Goal: Information Seeking & Learning: Learn about a topic

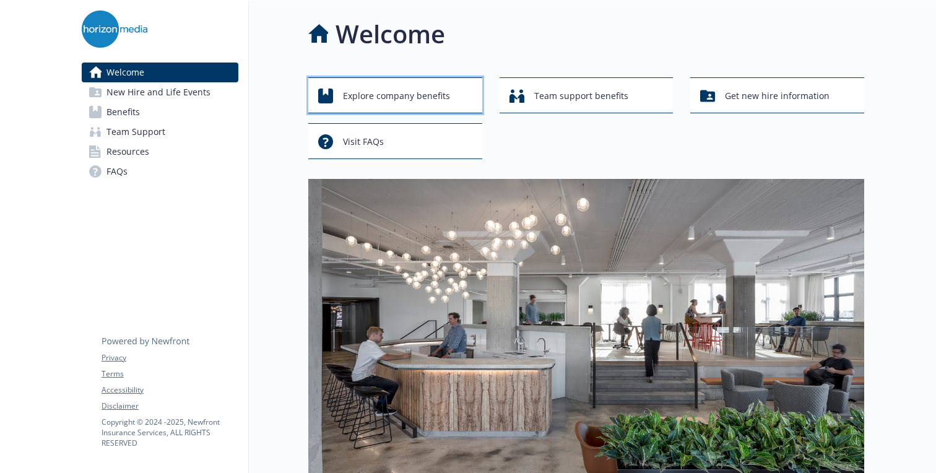
click at [448, 92] on span "Explore company benefits" at bounding box center [396, 96] width 107 height 24
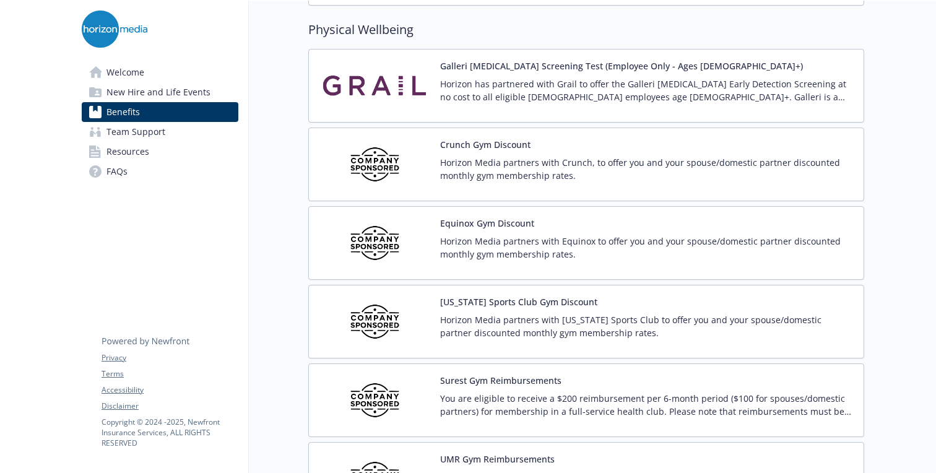
scroll to position [2704, 0]
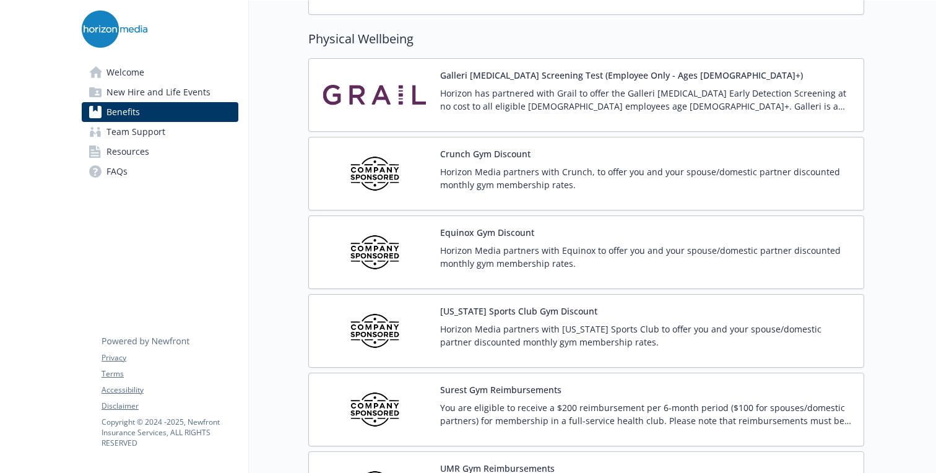
click at [467, 149] on button "Crunch Gym Discount" at bounding box center [485, 153] width 90 height 13
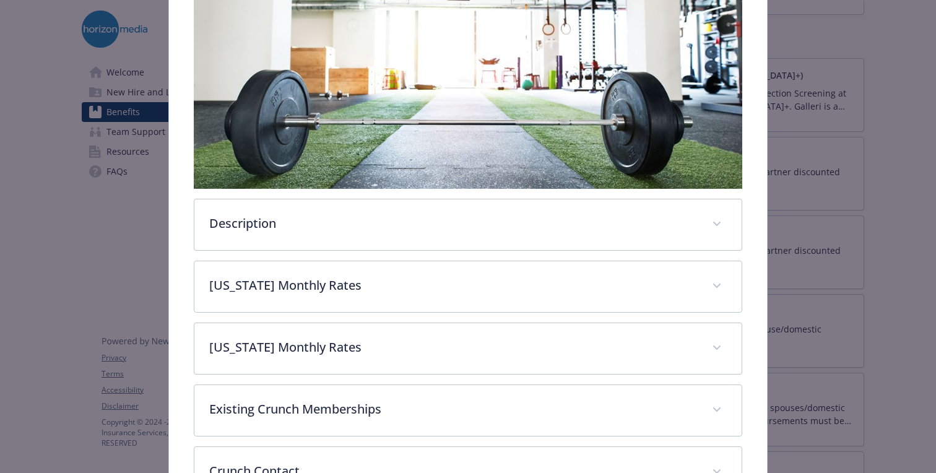
scroll to position [362, 0]
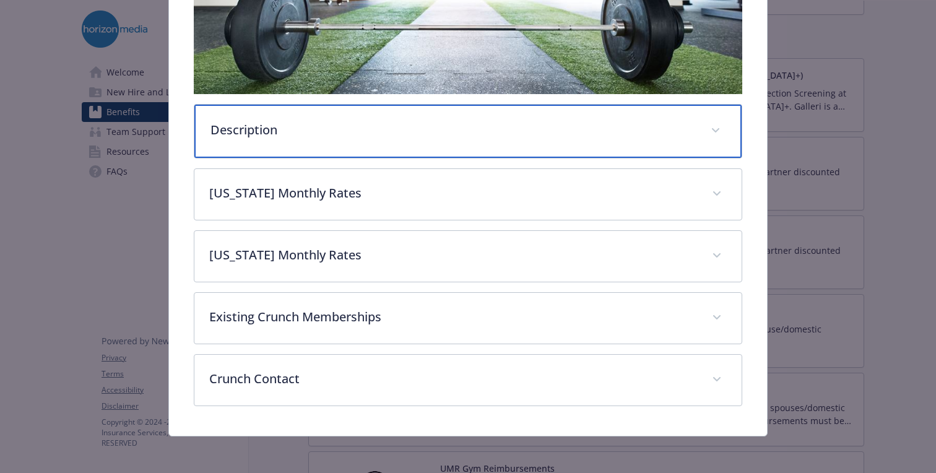
click at [479, 132] on p "Description" at bounding box center [454, 130] width 486 height 19
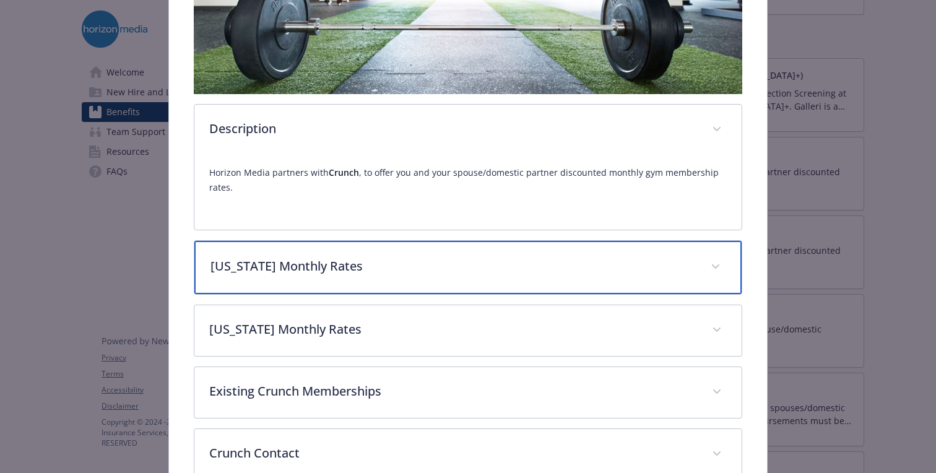
click at [447, 264] on p "[US_STATE] Monthly Rates" at bounding box center [454, 266] width 486 height 19
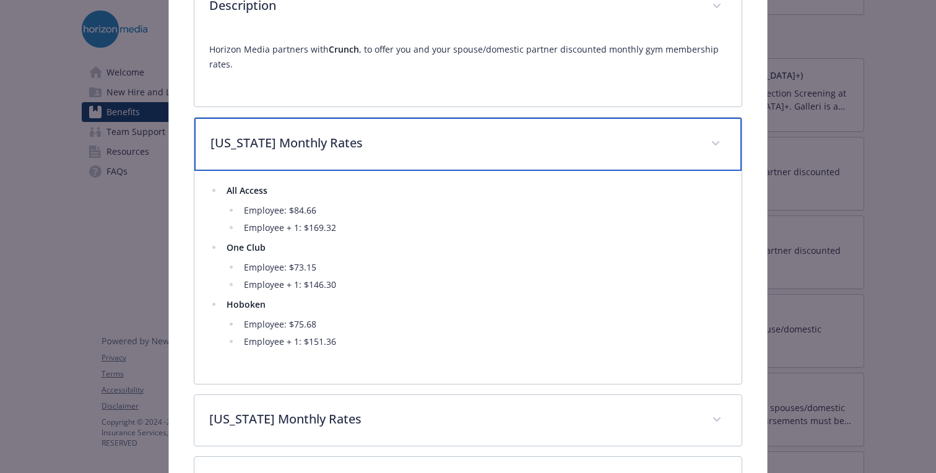
scroll to position [504, 0]
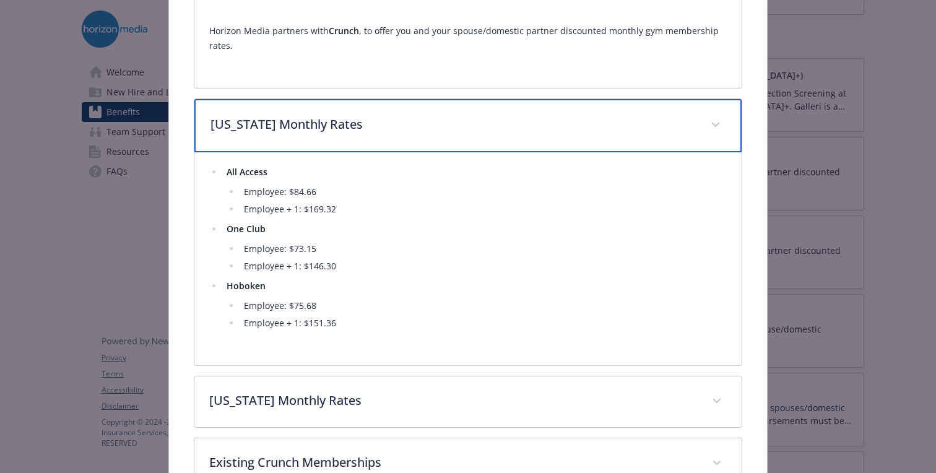
click at [381, 124] on p "[US_STATE] Monthly Rates" at bounding box center [454, 124] width 486 height 19
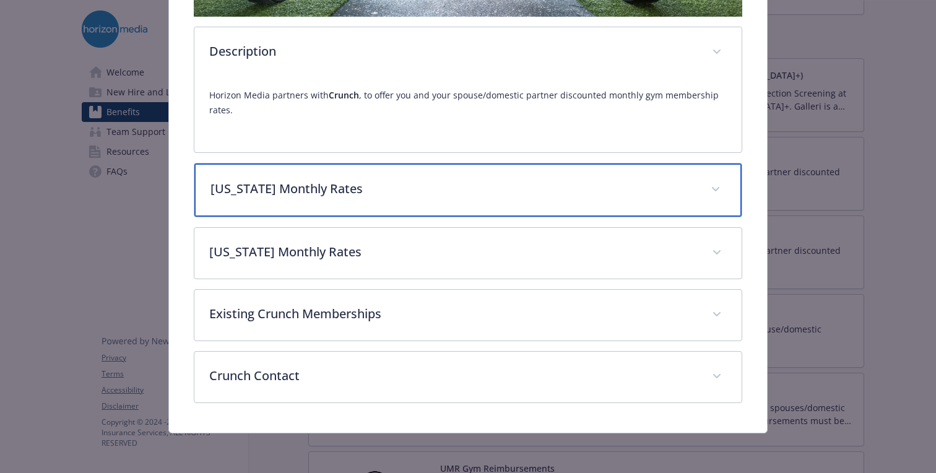
scroll to position [439, 0]
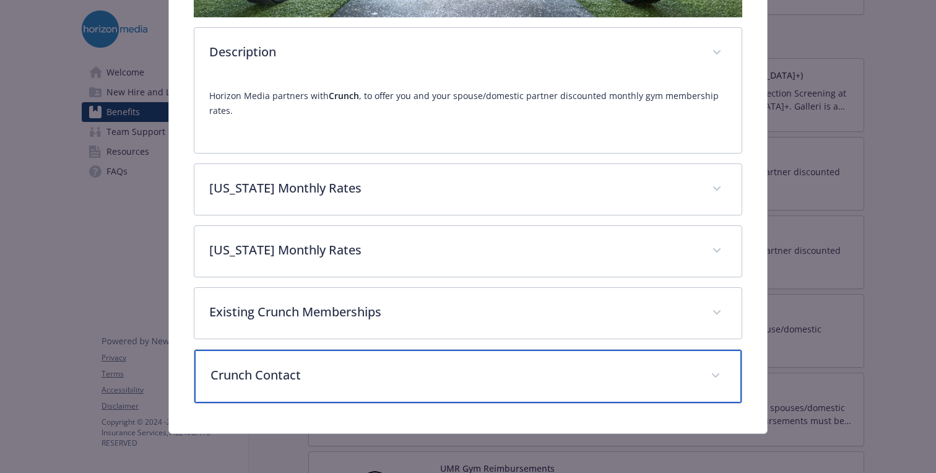
click at [346, 388] on div "Crunch Contact" at bounding box center [467, 376] width 547 height 53
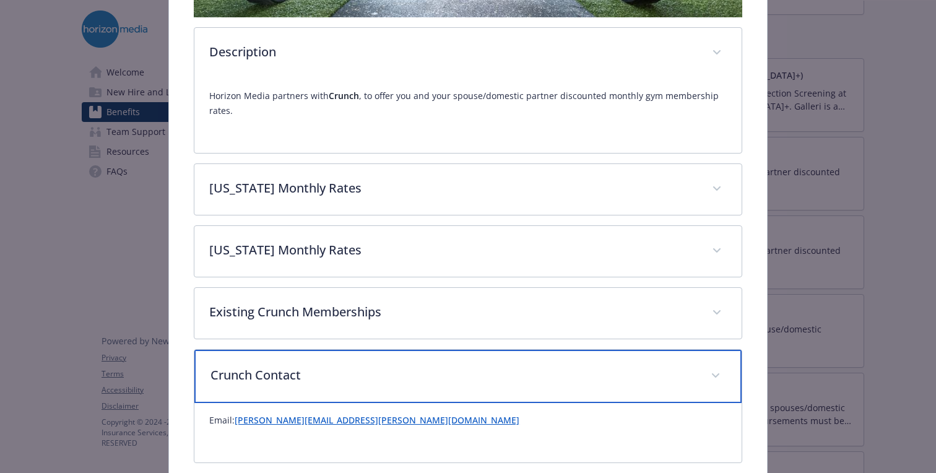
scroll to position [499, 0]
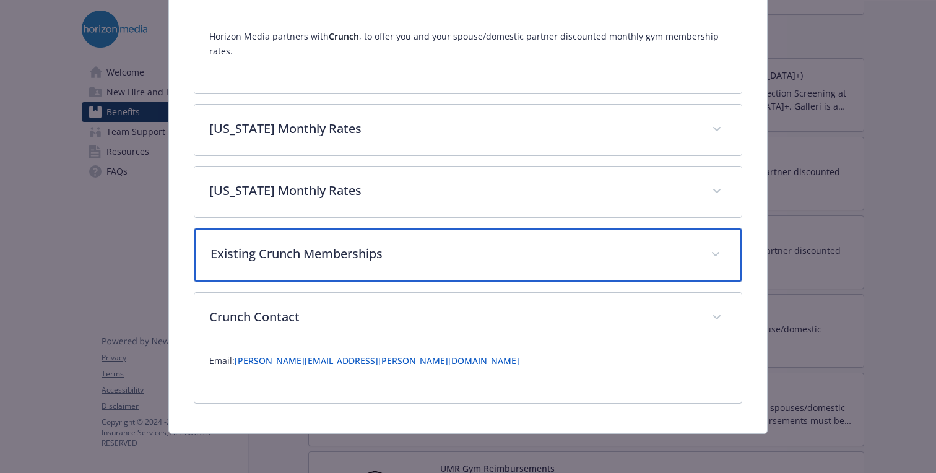
click at [367, 259] on p "Existing Crunch Memberships" at bounding box center [454, 254] width 486 height 19
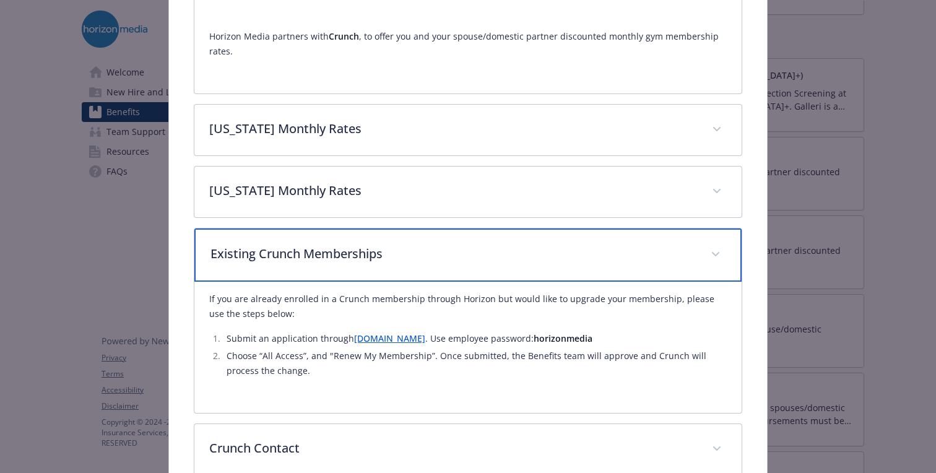
click at [352, 274] on div "Existing Crunch Memberships" at bounding box center [467, 255] width 547 height 53
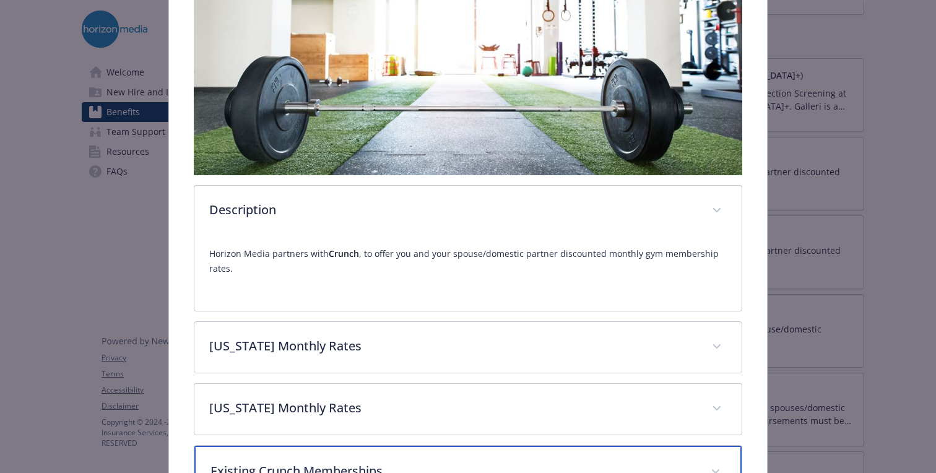
scroll to position [272, 0]
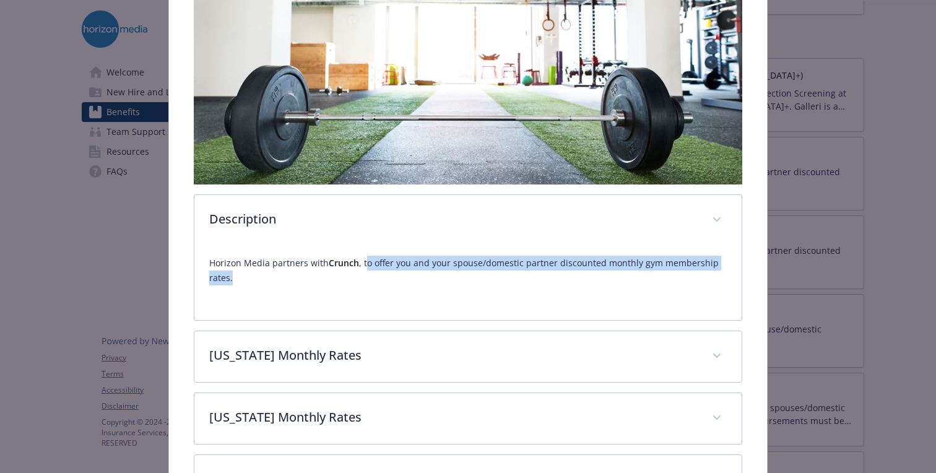
drag, startPoint x: 364, startPoint y: 263, endPoint x: 380, endPoint y: 281, distance: 24.1
click at [380, 281] on p "Horizon Media partners with Crunch , to offer you and your spouse/domestic part…" at bounding box center [468, 271] width 518 height 30
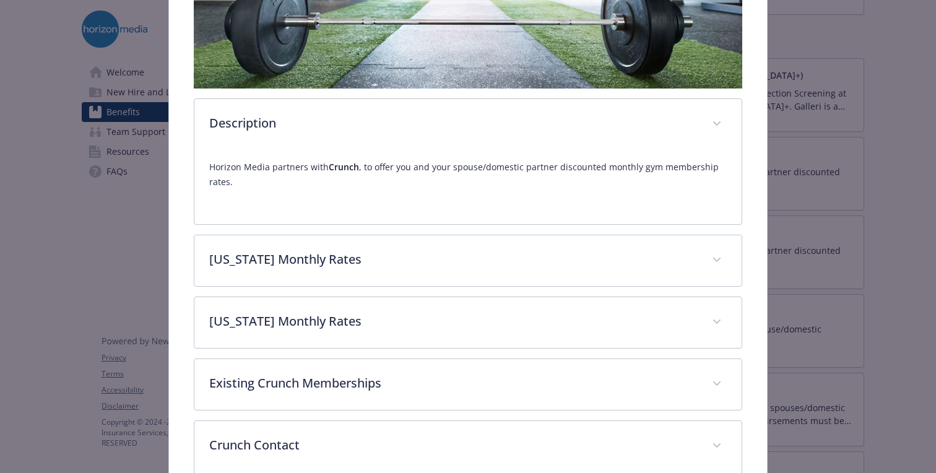
scroll to position [434, 0]
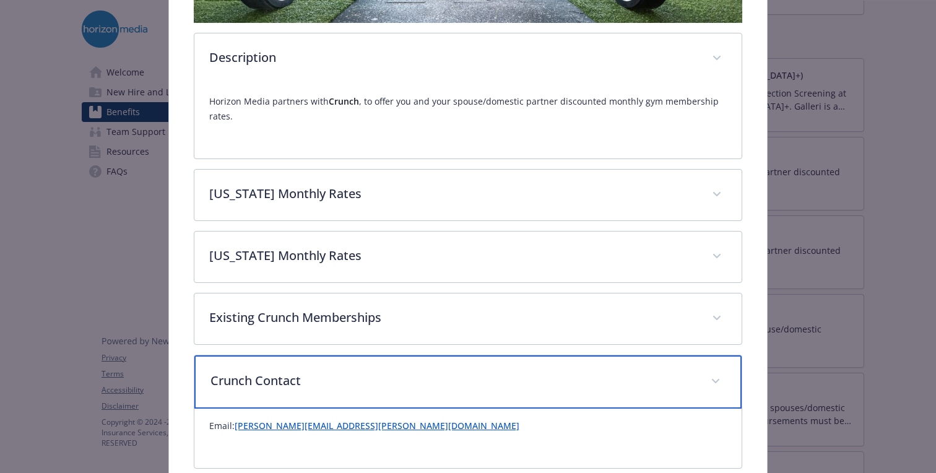
click at [303, 386] on p "Crunch Contact" at bounding box center [454, 381] width 486 height 19
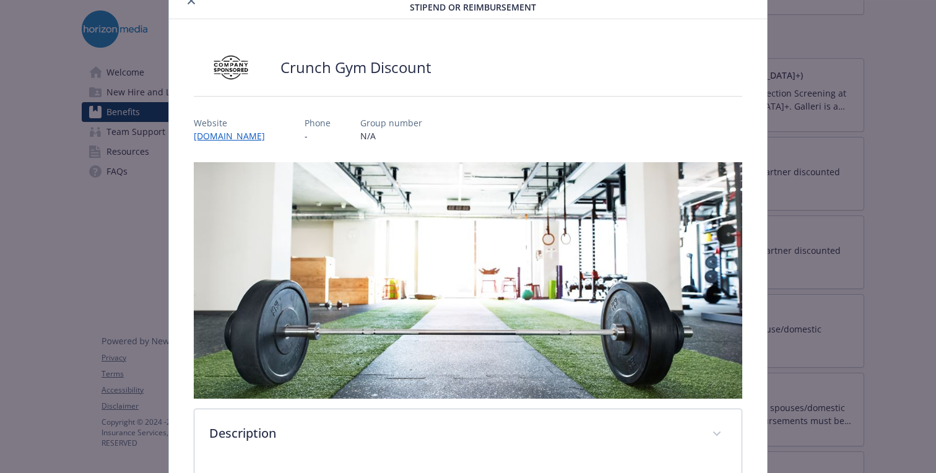
scroll to position [0, 0]
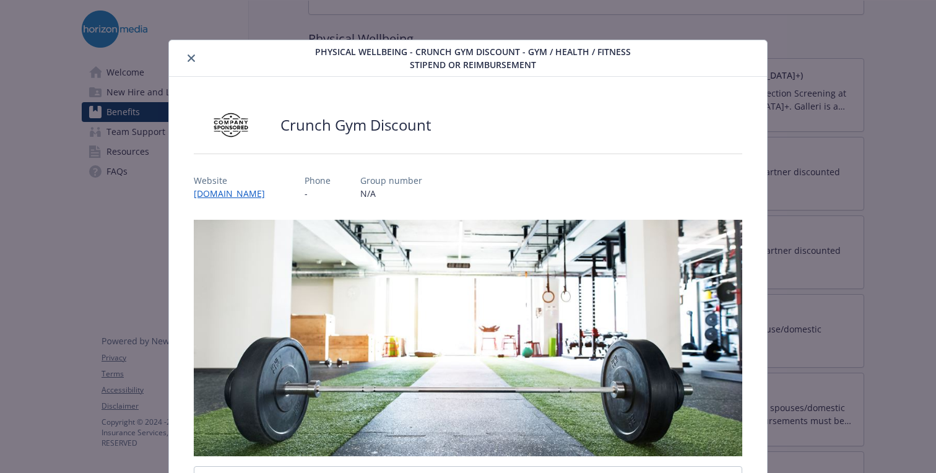
click at [194, 56] on icon "close" at bounding box center [191, 58] width 7 height 7
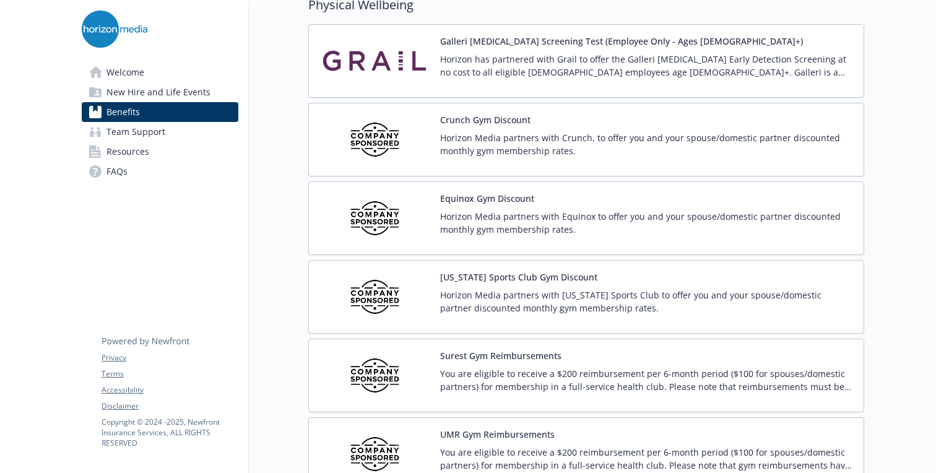
click at [429, 195] on img at bounding box center [374, 218] width 111 height 53
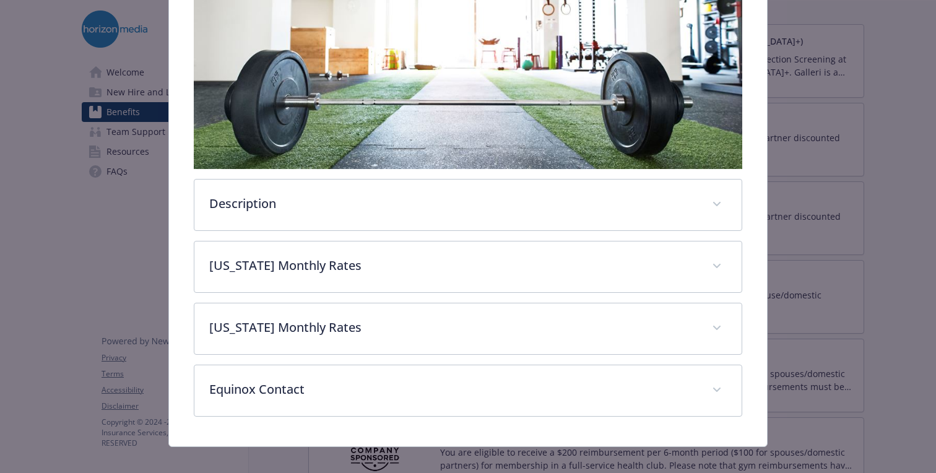
scroll to position [296, 0]
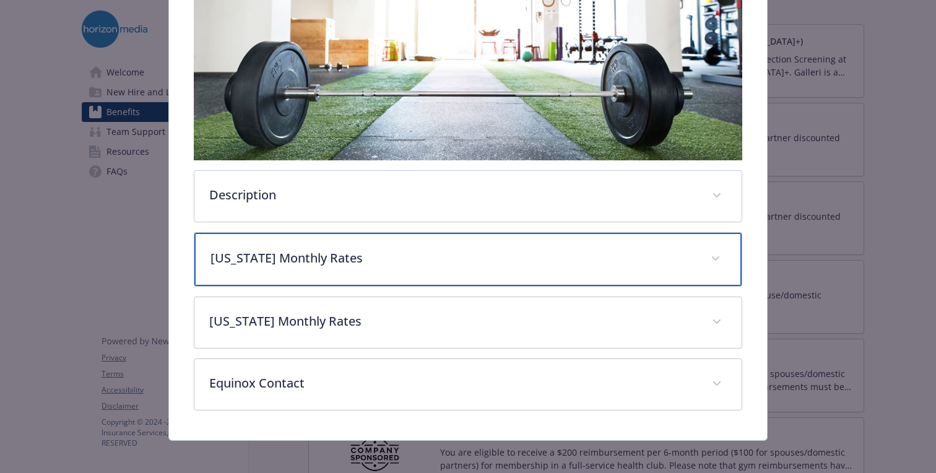
click at [298, 237] on div "[US_STATE] Monthly Rates" at bounding box center [467, 259] width 547 height 53
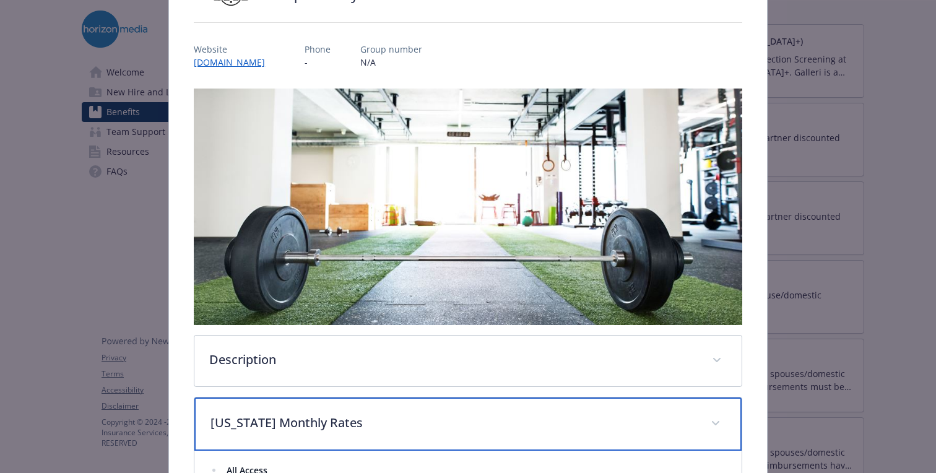
scroll to position [0, 0]
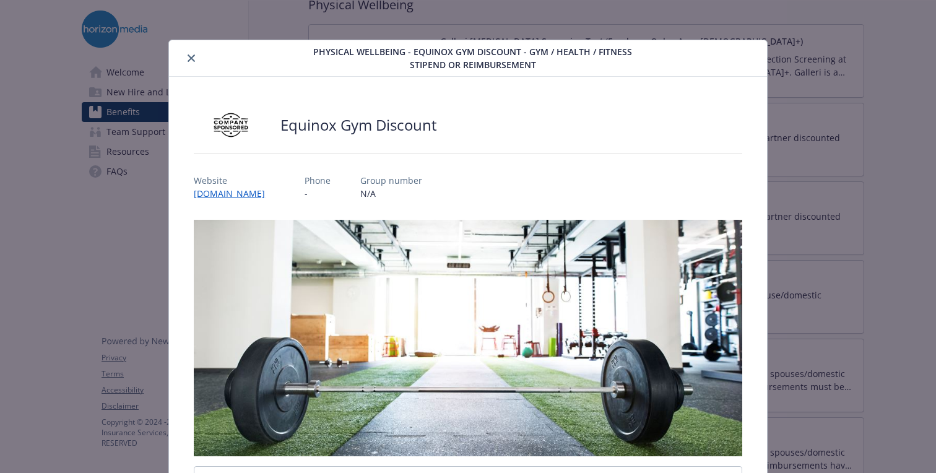
click at [190, 63] on button "close" at bounding box center [191, 58] width 15 height 15
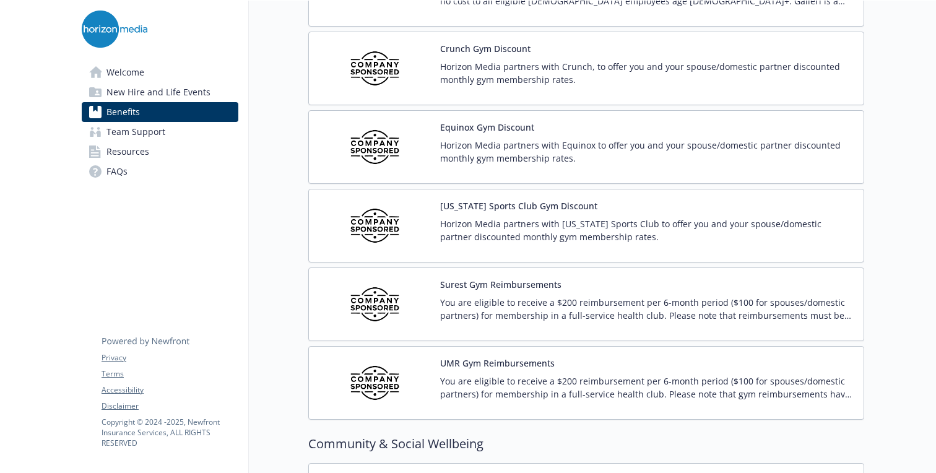
scroll to position [2835, 0]
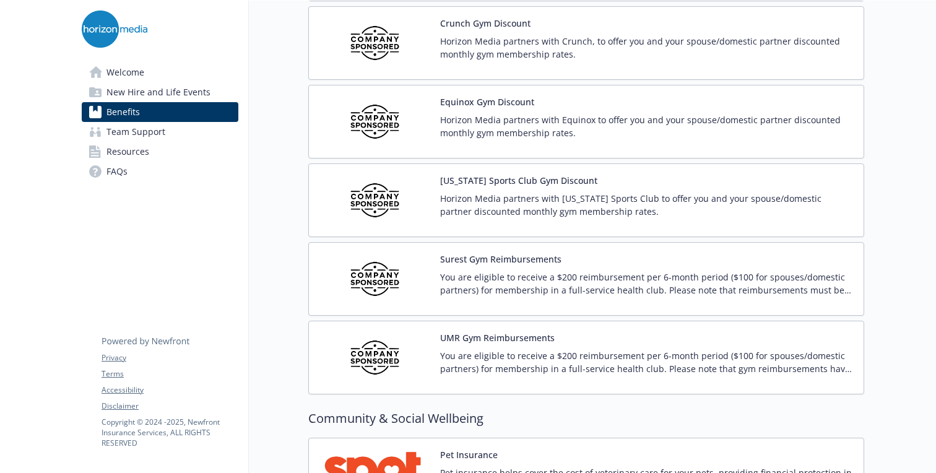
click at [462, 199] on p "Horizon Media partners with [US_STATE] Sports Club to offer you and your spouse…" at bounding box center [647, 205] width 414 height 26
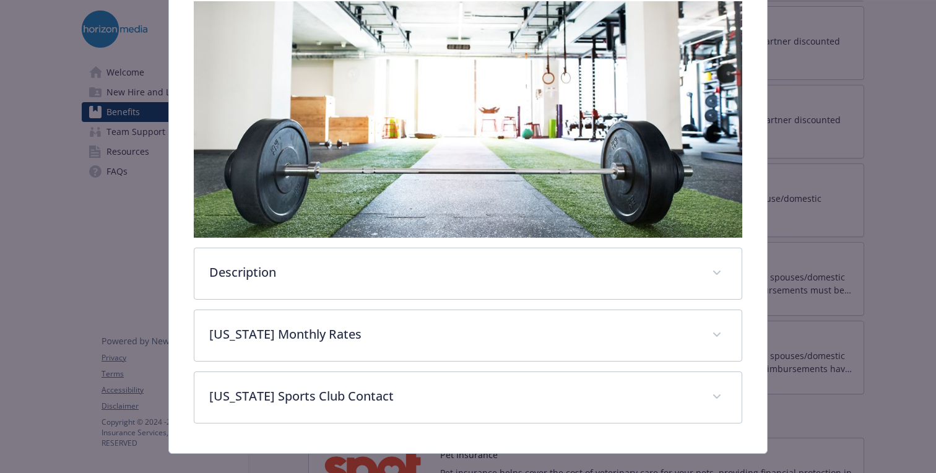
scroll to position [229, 0]
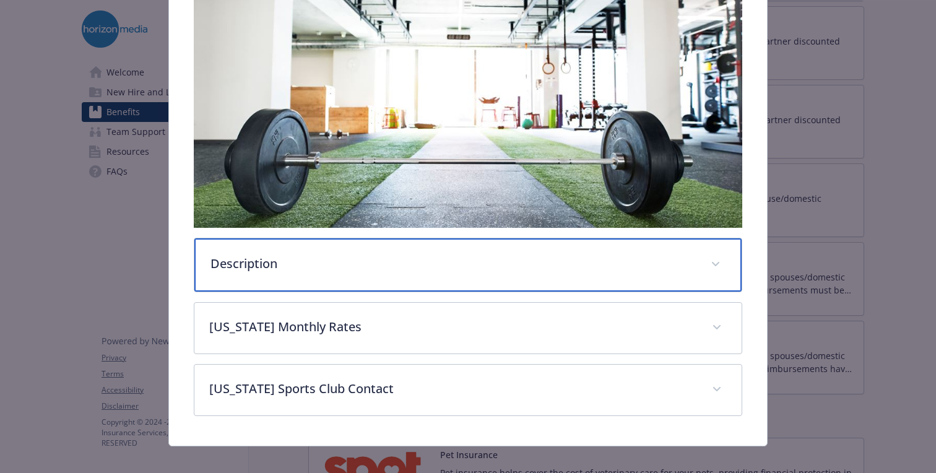
click at [276, 271] on p "Description" at bounding box center [454, 264] width 486 height 19
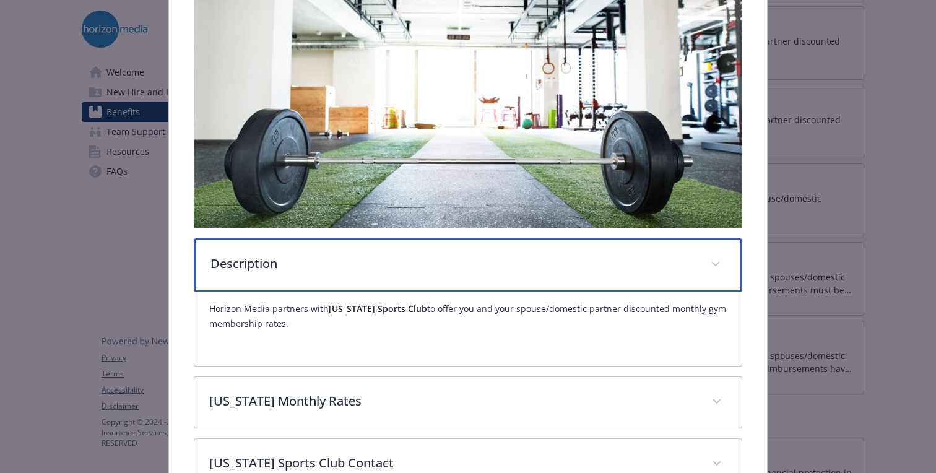
click at [276, 279] on div "Description" at bounding box center [467, 264] width 547 height 53
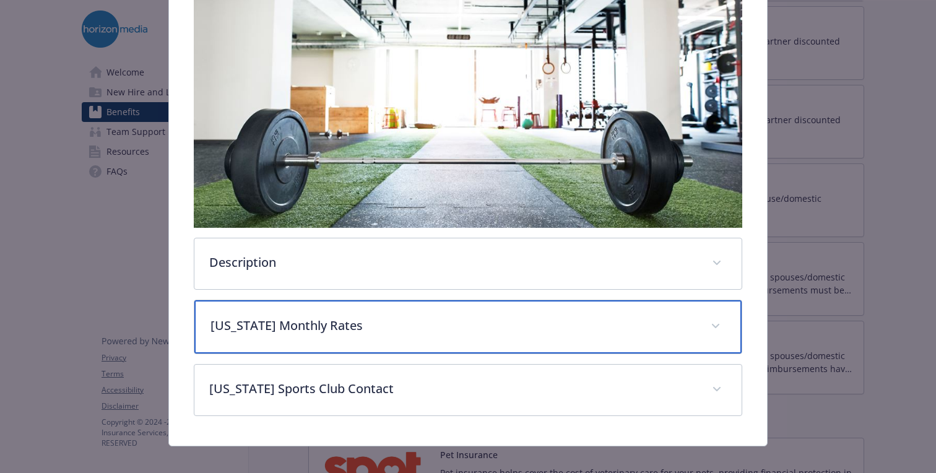
click at [282, 347] on div "[US_STATE] Monthly Rates" at bounding box center [467, 326] width 547 height 53
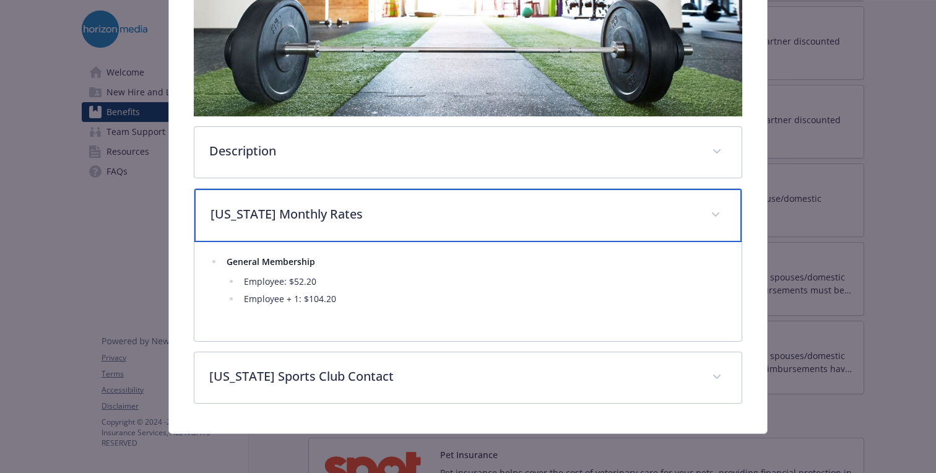
scroll to position [0, 0]
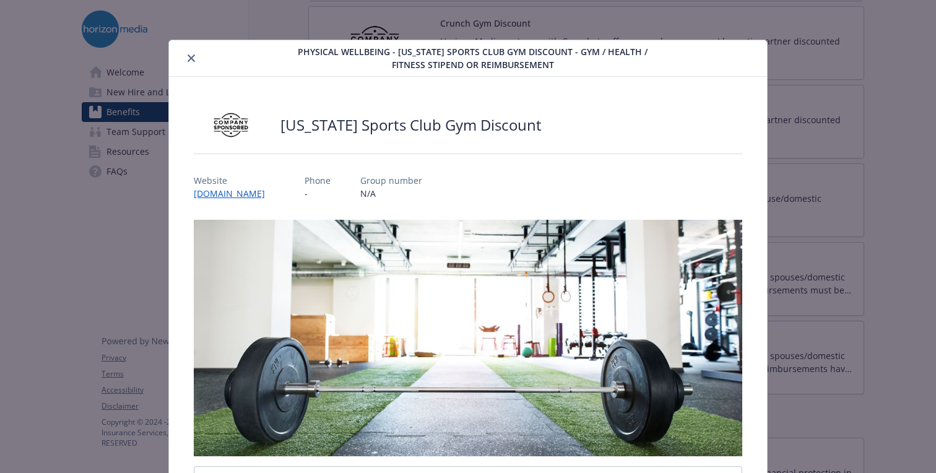
click at [188, 55] on icon "close" at bounding box center [191, 58] width 7 height 7
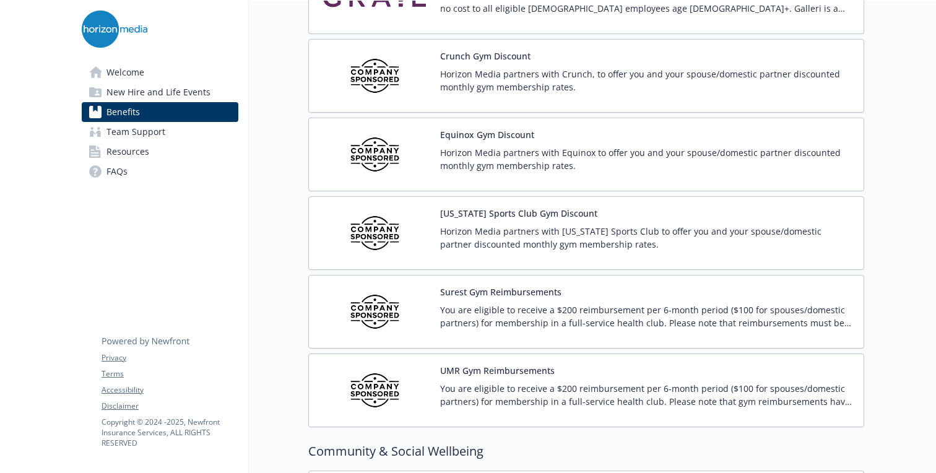
scroll to position [2787, 0]
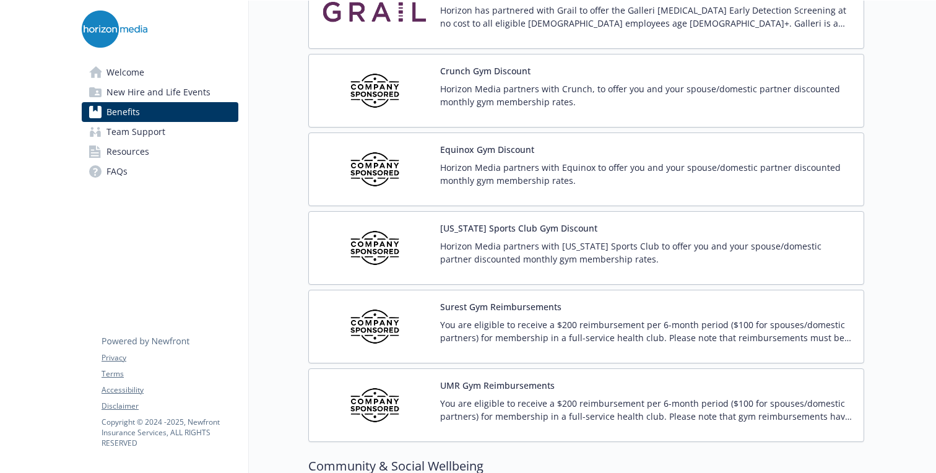
click at [403, 85] on img at bounding box center [374, 90] width 111 height 53
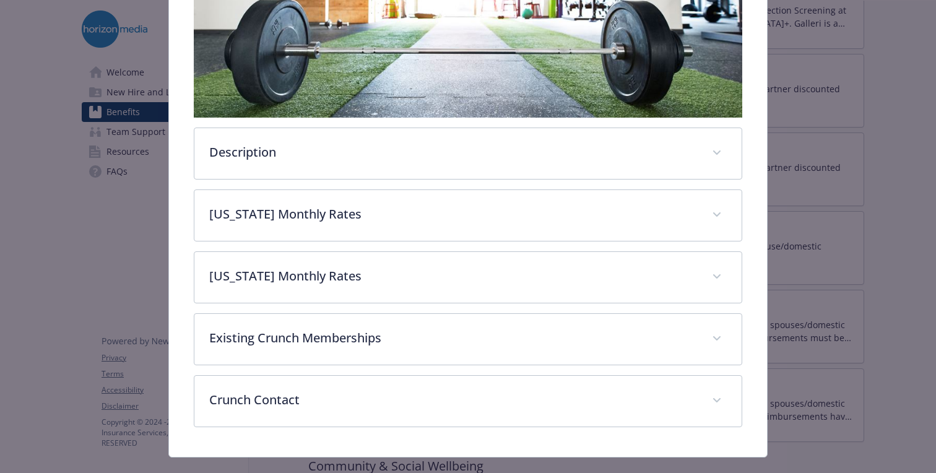
scroll to position [362, 0]
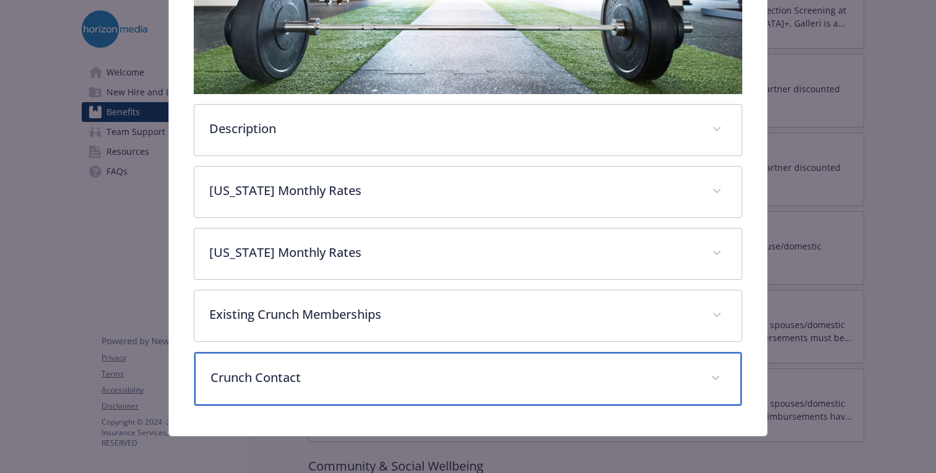
click at [284, 395] on div "Crunch Contact" at bounding box center [467, 378] width 547 height 53
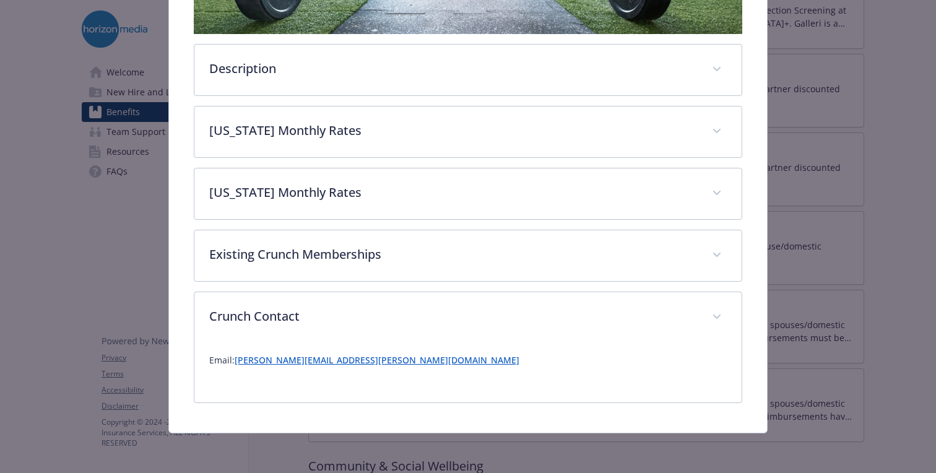
scroll to position [422, 0]
drag, startPoint x: 351, startPoint y: 359, endPoint x: 237, endPoint y: 365, distance: 113.5
click at [237, 365] on p "Email: [PERSON_NAME][EMAIL_ADDRESS][PERSON_NAME][DOMAIN_NAME]" at bounding box center [468, 361] width 518 height 15
copy link "[PERSON_NAME][EMAIL_ADDRESS][PERSON_NAME][DOMAIN_NAME]"
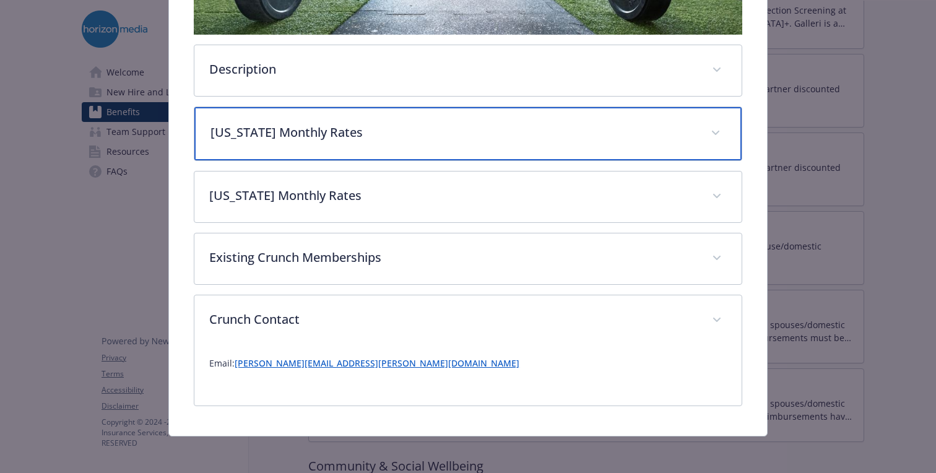
click at [440, 142] on div "[US_STATE] Monthly Rates" at bounding box center [467, 133] width 547 height 53
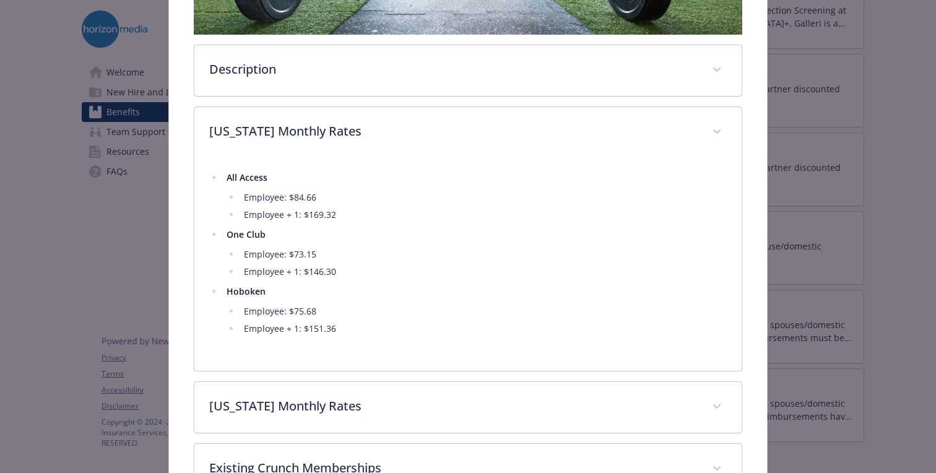
click at [329, 194] on li "Employee: $84.66" at bounding box center [483, 197] width 487 height 15
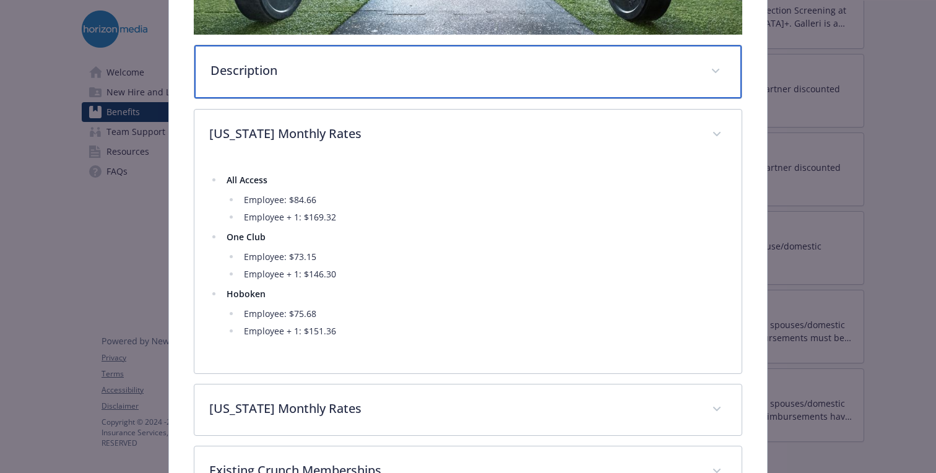
click at [725, 68] on div "Description" at bounding box center [467, 71] width 547 height 53
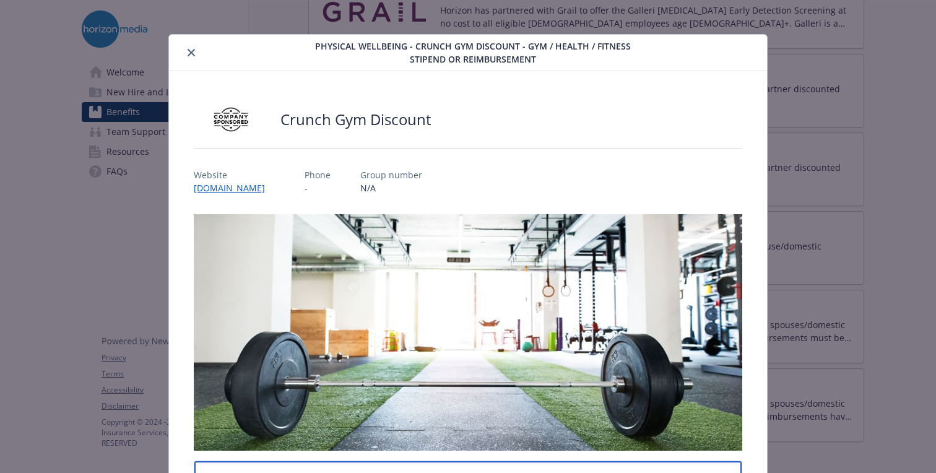
scroll to position [0, 0]
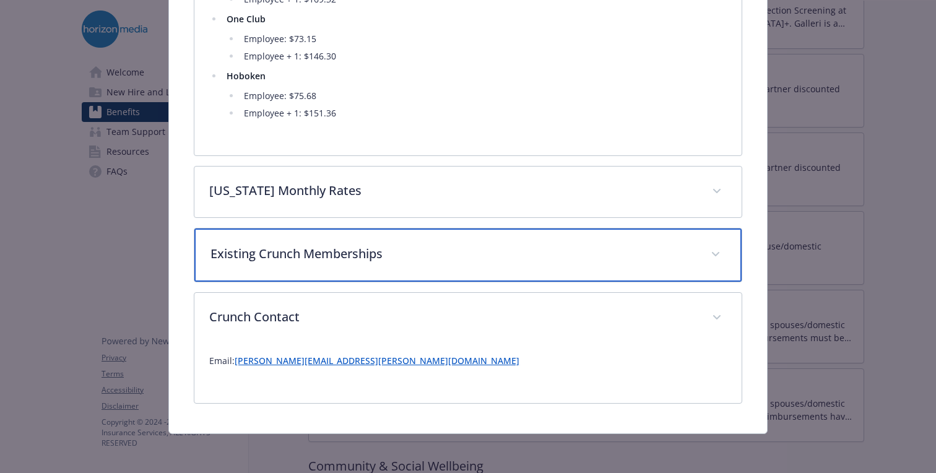
click at [471, 247] on p "Existing Crunch Memberships" at bounding box center [454, 254] width 486 height 19
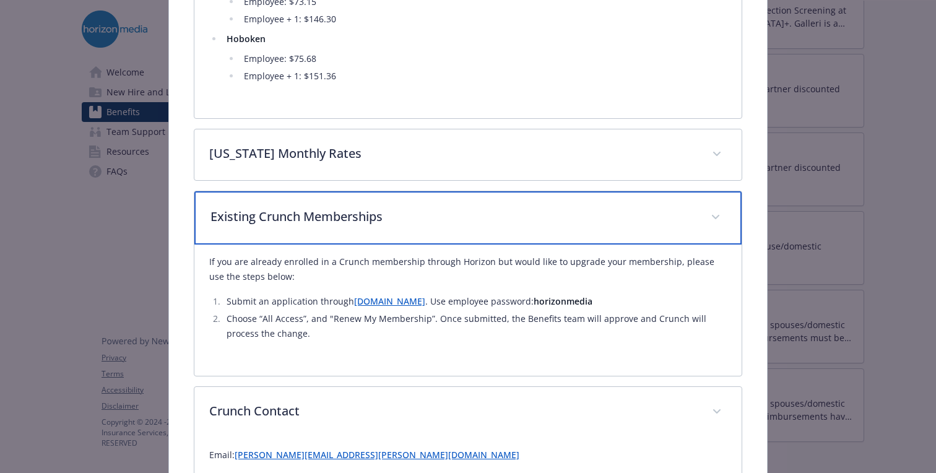
scroll to position [762, 0]
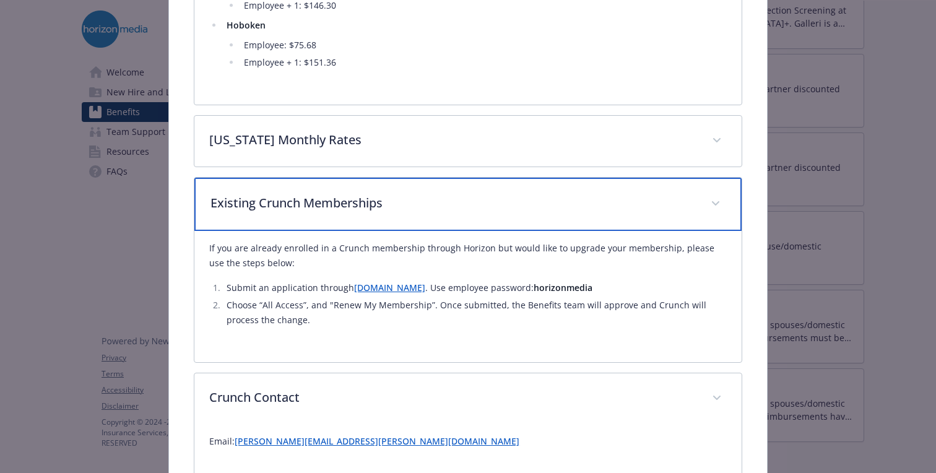
click at [712, 201] on icon "details for plan Physical Wellbeing - Crunch Gym Discount - Gym / Health / Fitn…" at bounding box center [715, 203] width 7 height 5
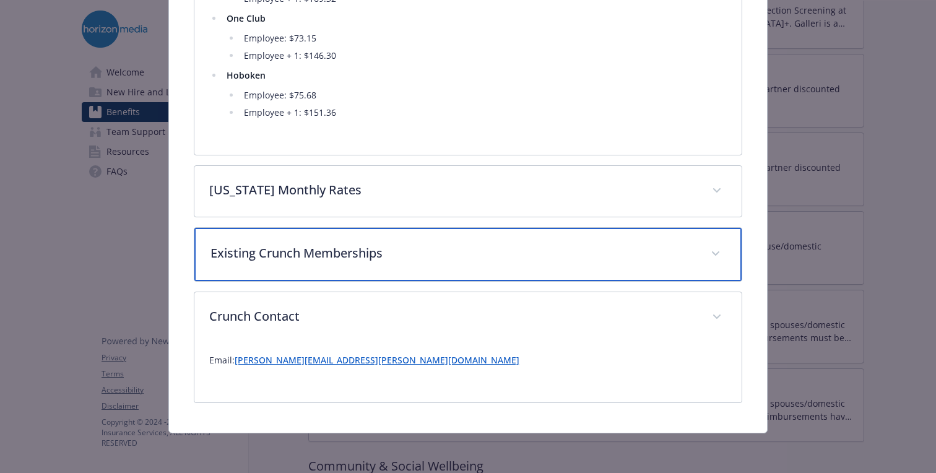
scroll to position [712, 0]
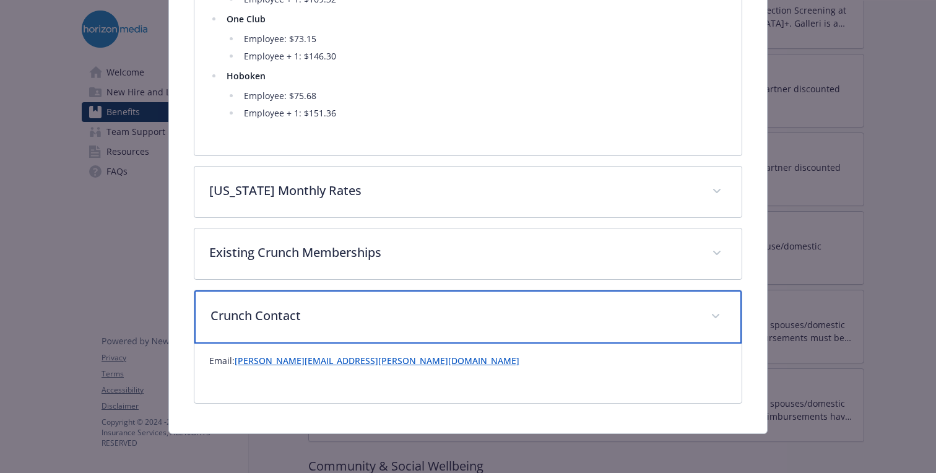
click at [714, 313] on span "details for plan Physical Wellbeing - Crunch Gym Discount - Gym / Health / Fitn…" at bounding box center [716, 317] width 20 height 20
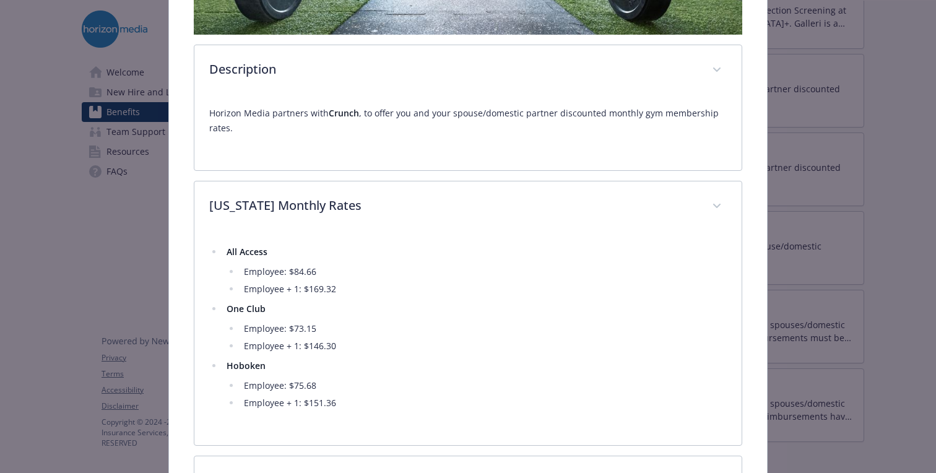
scroll to position [382, 0]
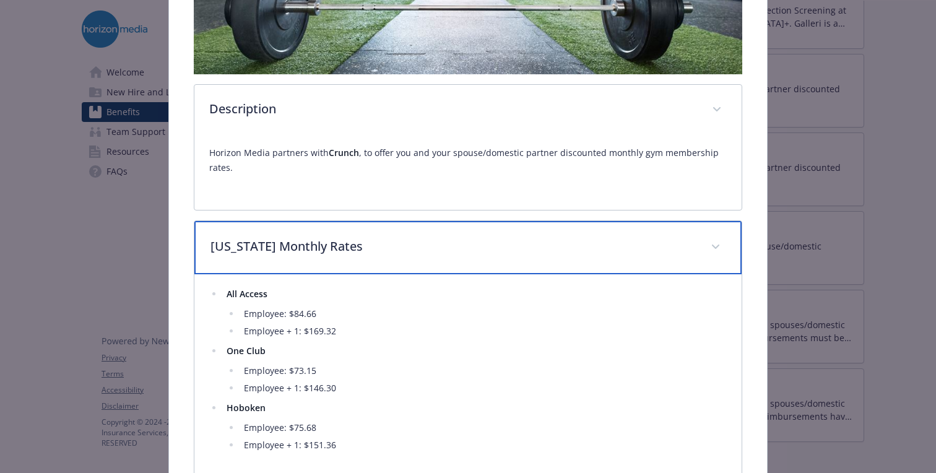
click at [720, 242] on span "details for plan Physical Wellbeing - Crunch Gym Discount - Gym / Health / Fitn…" at bounding box center [716, 247] width 20 height 20
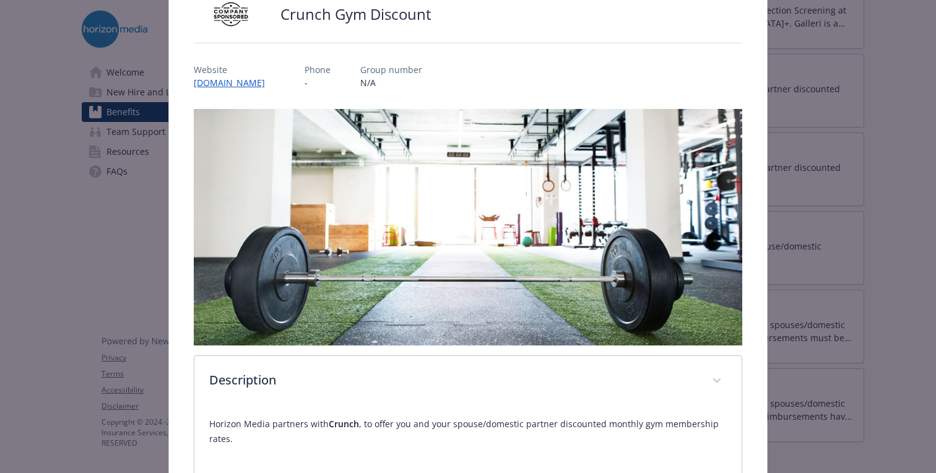
scroll to position [38, 0]
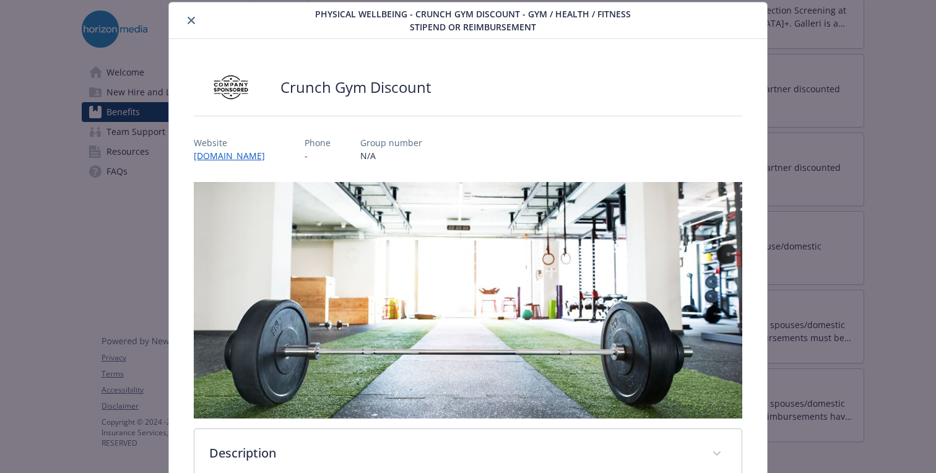
click at [193, 22] on icon "close" at bounding box center [191, 20] width 7 height 7
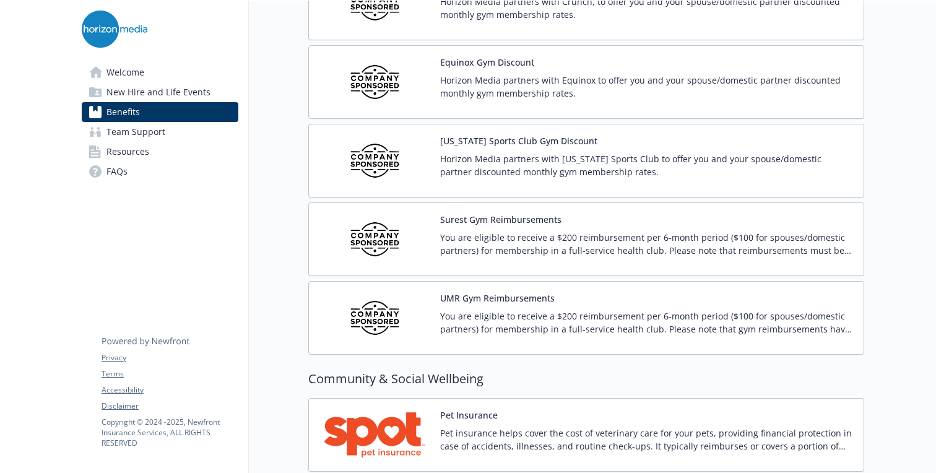
scroll to position [2910, 0]
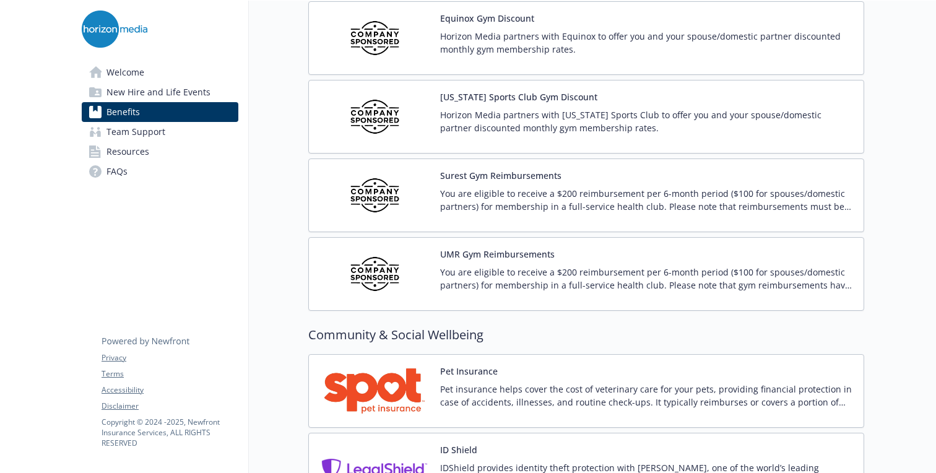
click at [497, 256] on button "UMR Gym Reimbursements" at bounding box center [497, 254] width 115 height 13
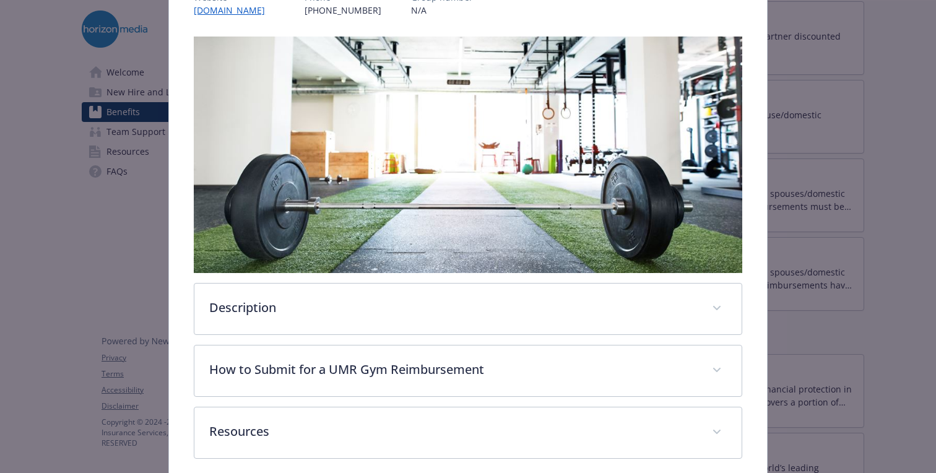
scroll to position [238, 0]
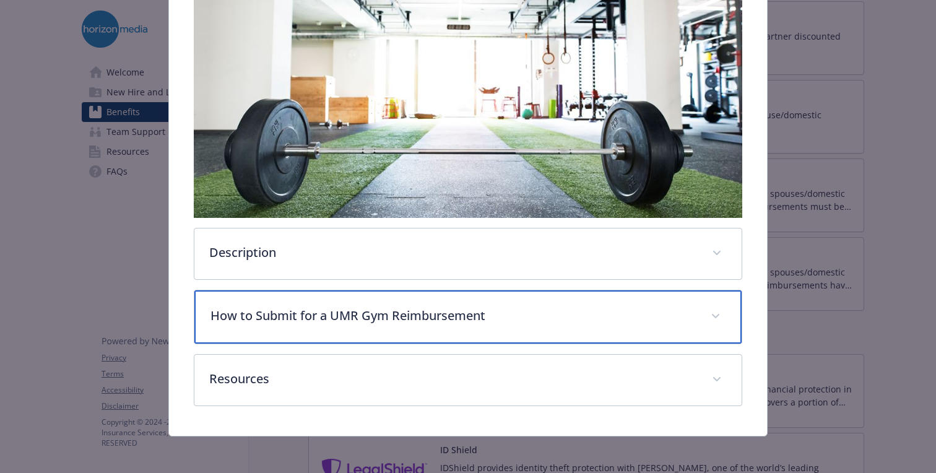
click at [395, 313] on p "How to Submit for a UMR Gym Reimbursement" at bounding box center [454, 316] width 486 height 19
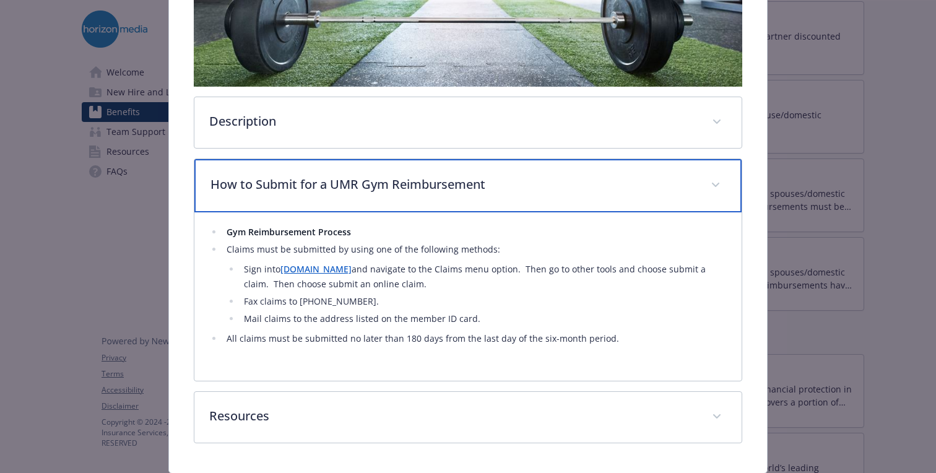
scroll to position [392, 0]
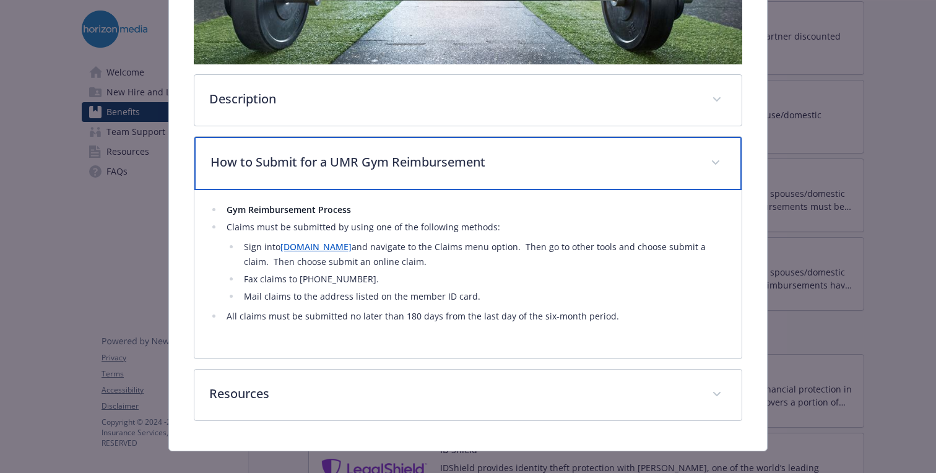
click at [419, 170] on p "How to Submit for a UMR Gym Reimbursement" at bounding box center [454, 162] width 486 height 19
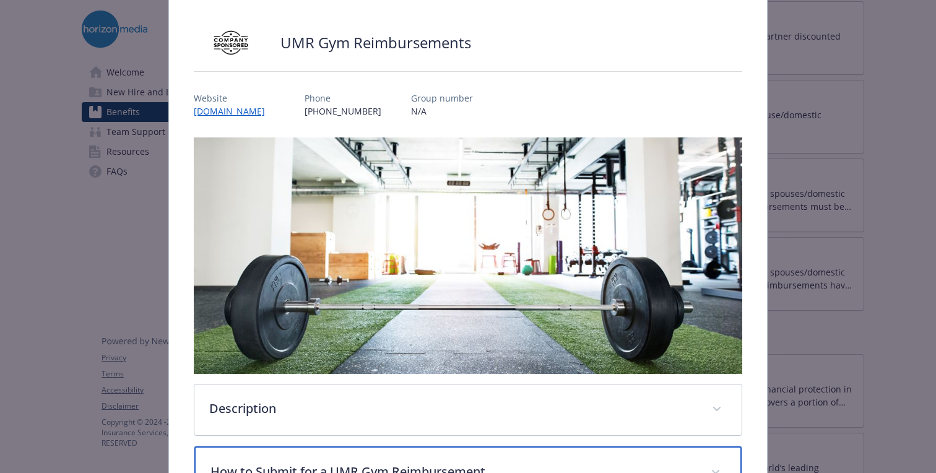
scroll to position [0, 0]
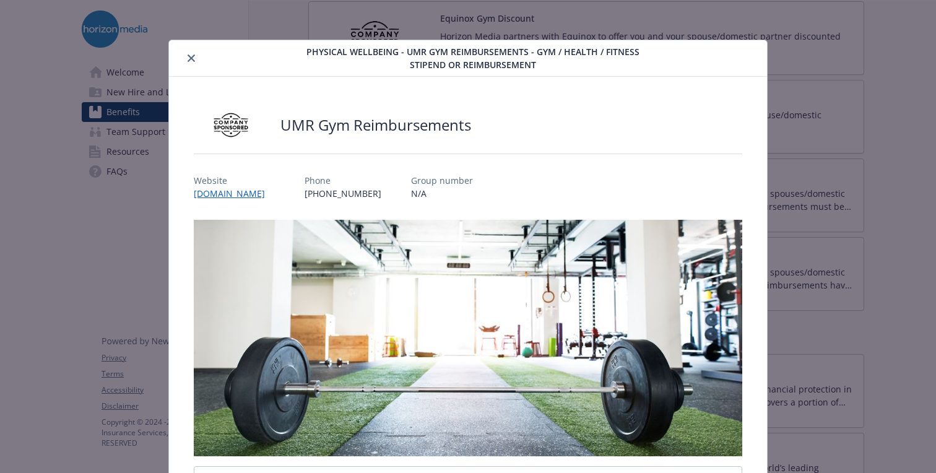
click at [192, 55] on icon "close" at bounding box center [191, 58] width 7 height 7
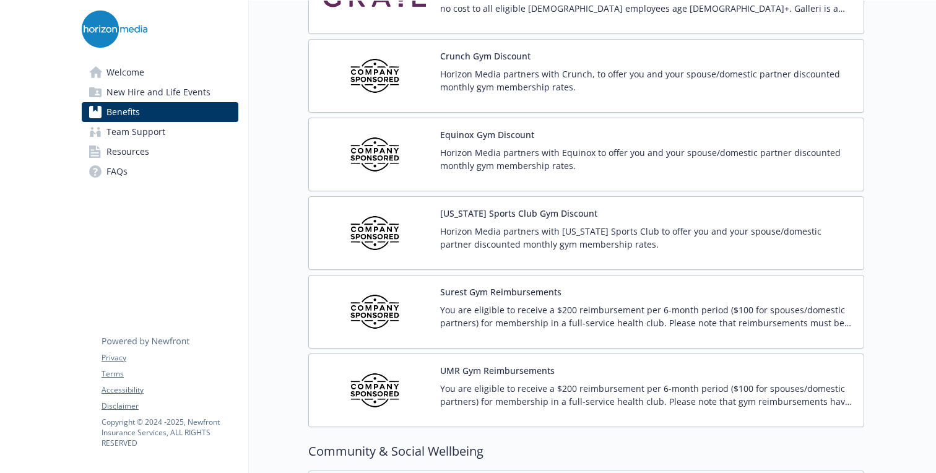
scroll to position [2710, 0]
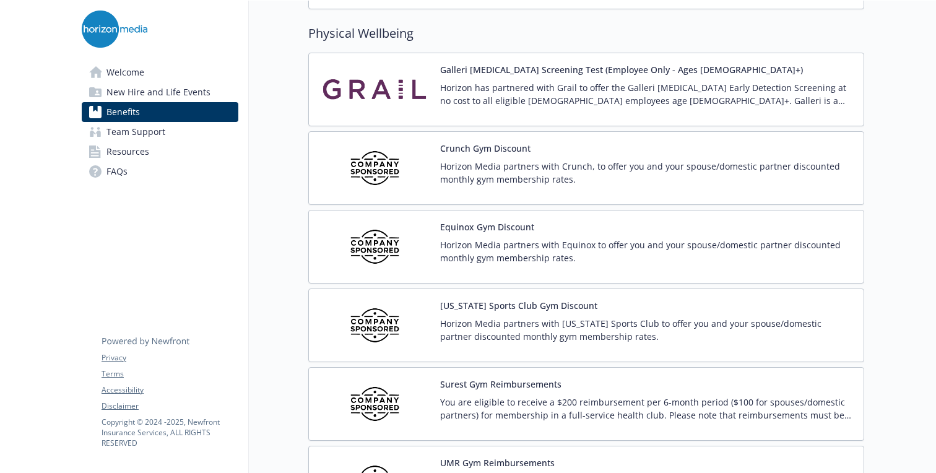
click at [450, 223] on button "Equinox Gym Discount" at bounding box center [487, 226] width 94 height 13
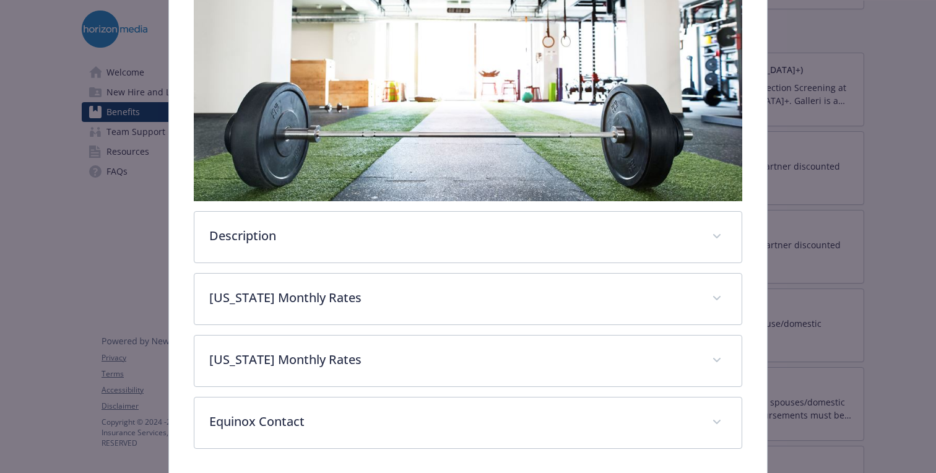
scroll to position [300, 0]
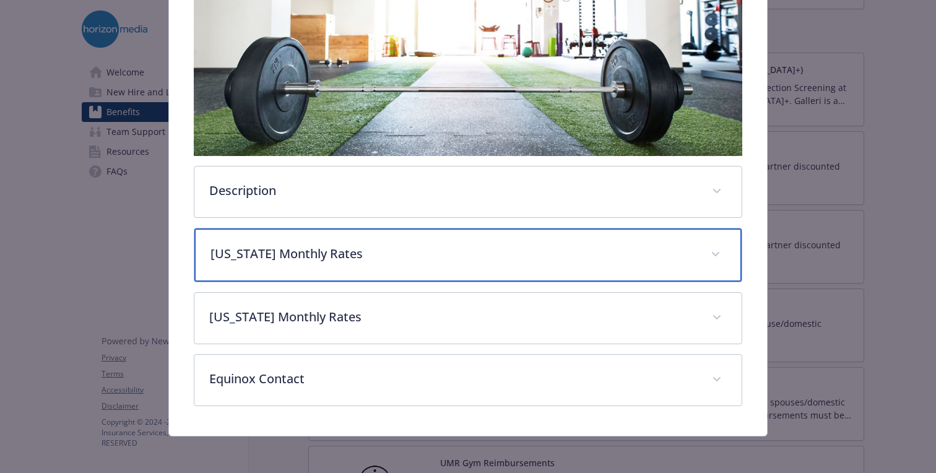
click at [329, 233] on div "[US_STATE] Monthly Rates" at bounding box center [467, 255] width 547 height 53
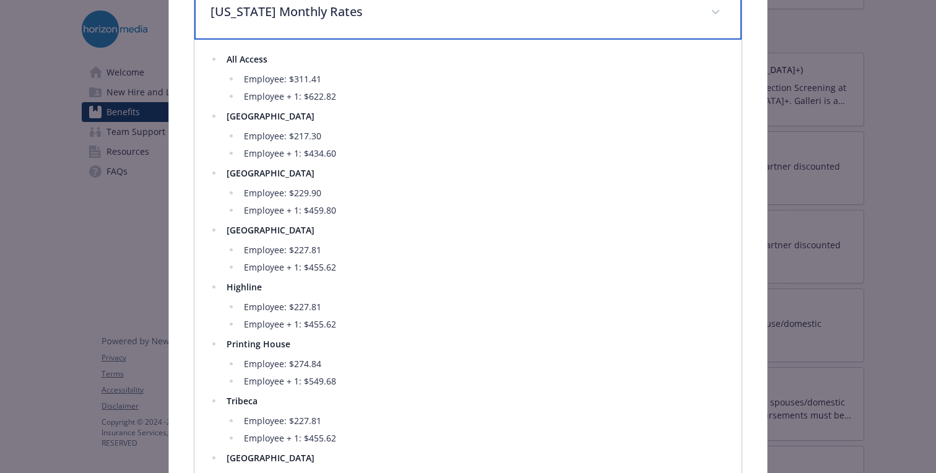
scroll to position [542, 0]
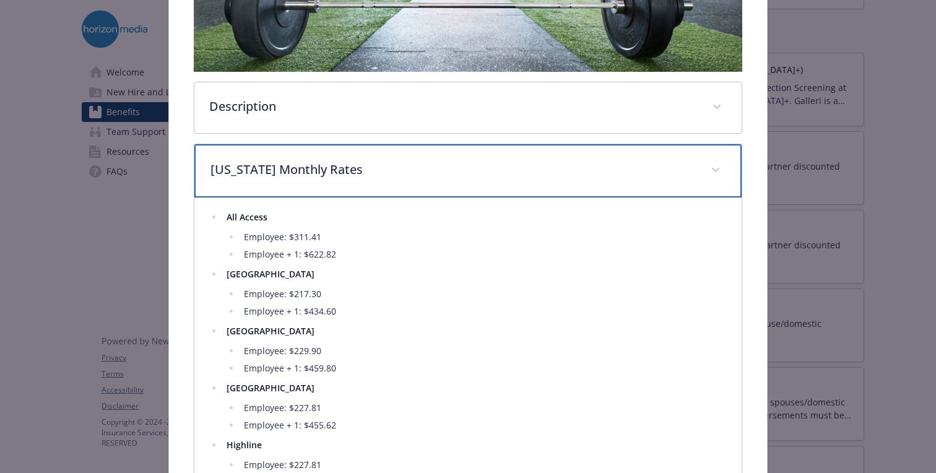
click at [701, 181] on div "[US_STATE] Monthly Rates" at bounding box center [467, 170] width 547 height 53
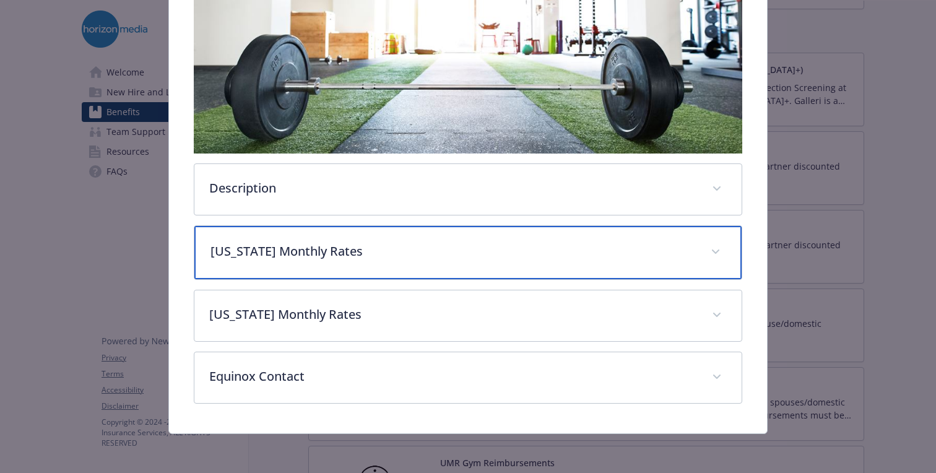
scroll to position [303, 0]
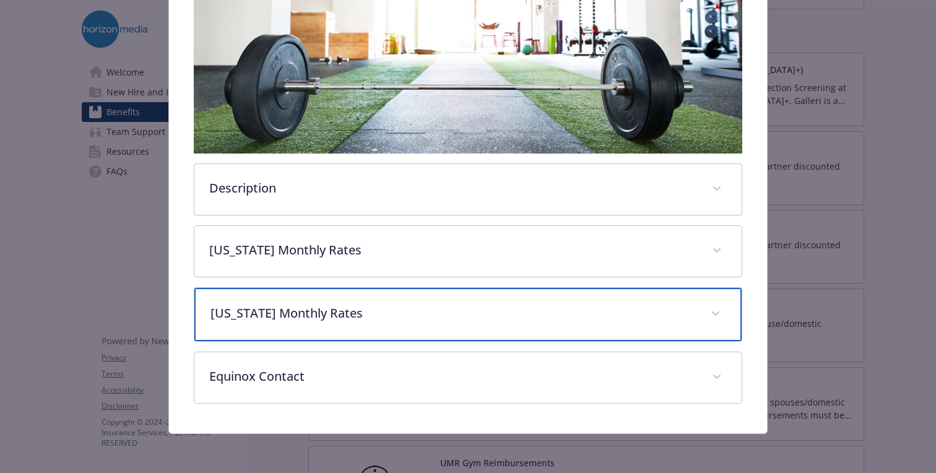
click at [596, 325] on div "[US_STATE] Monthly Rates" at bounding box center [467, 314] width 547 height 53
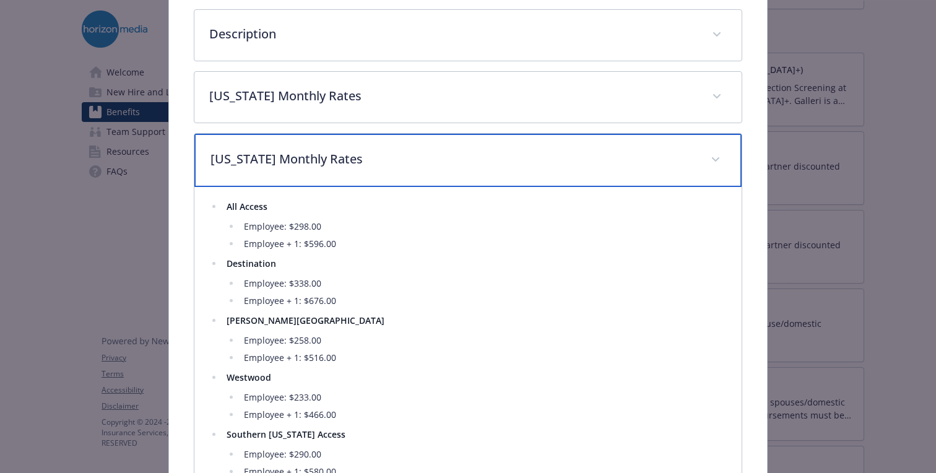
scroll to position [329, 0]
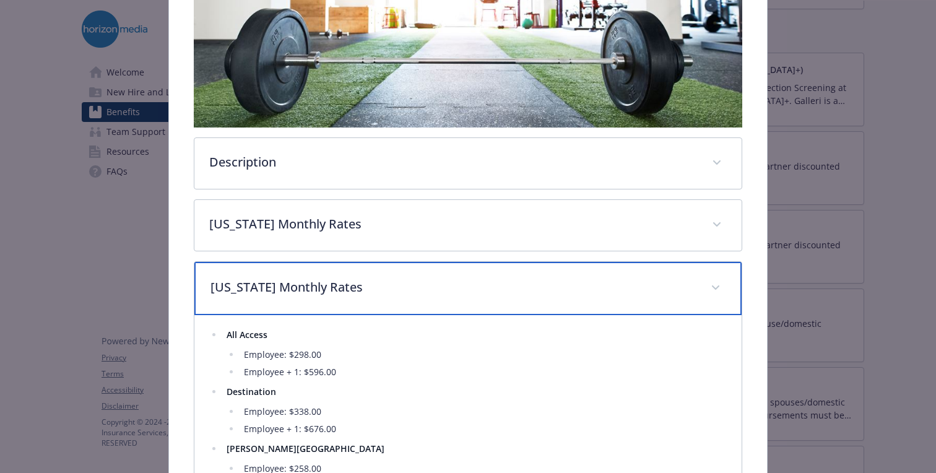
click at [709, 282] on span "details for plan Physical Wellbeing - Equinox Gym Discount - Gym / Health / Fit…" at bounding box center [716, 288] width 20 height 20
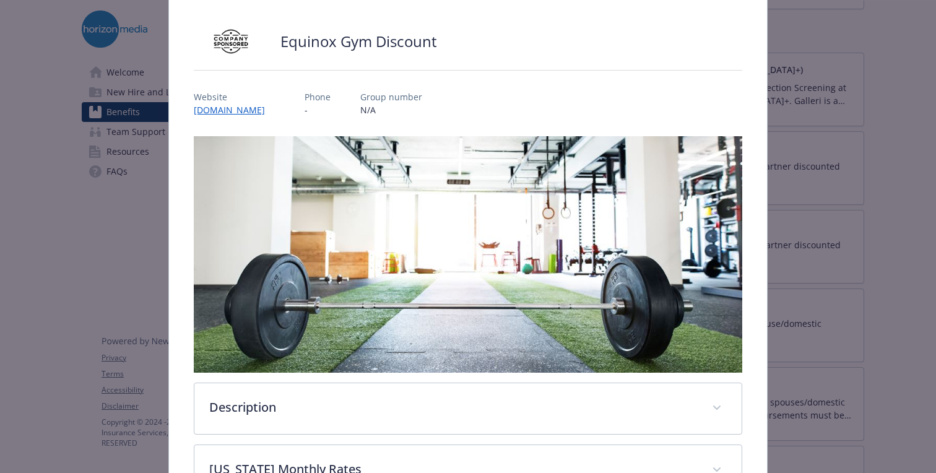
scroll to position [27, 0]
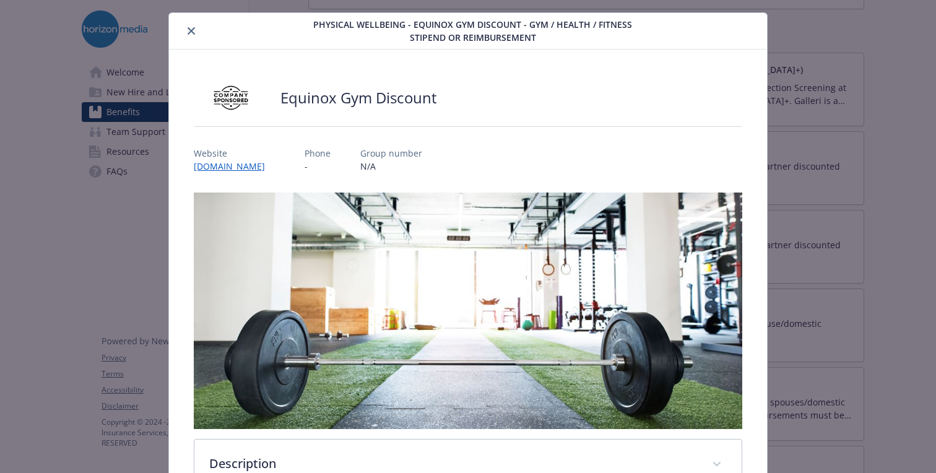
click at [194, 30] on icon "close" at bounding box center [191, 30] width 7 height 7
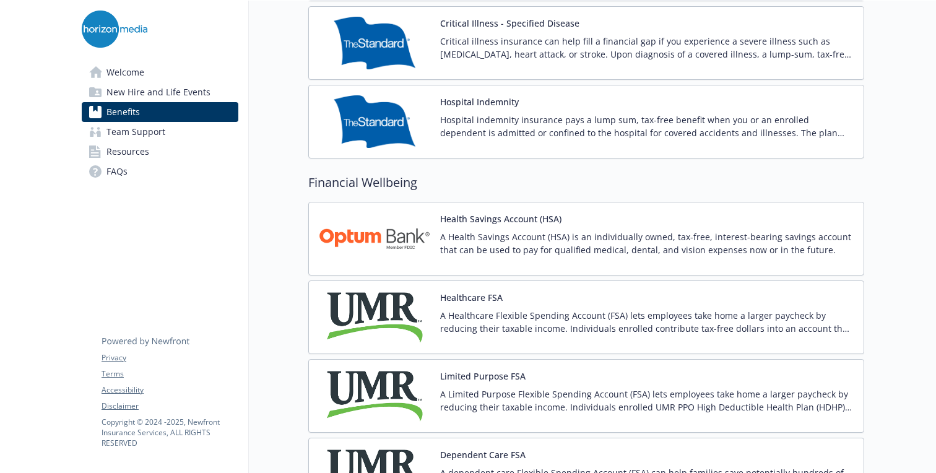
scroll to position [1284, 0]
